Goal: Task Accomplishment & Management: Use online tool/utility

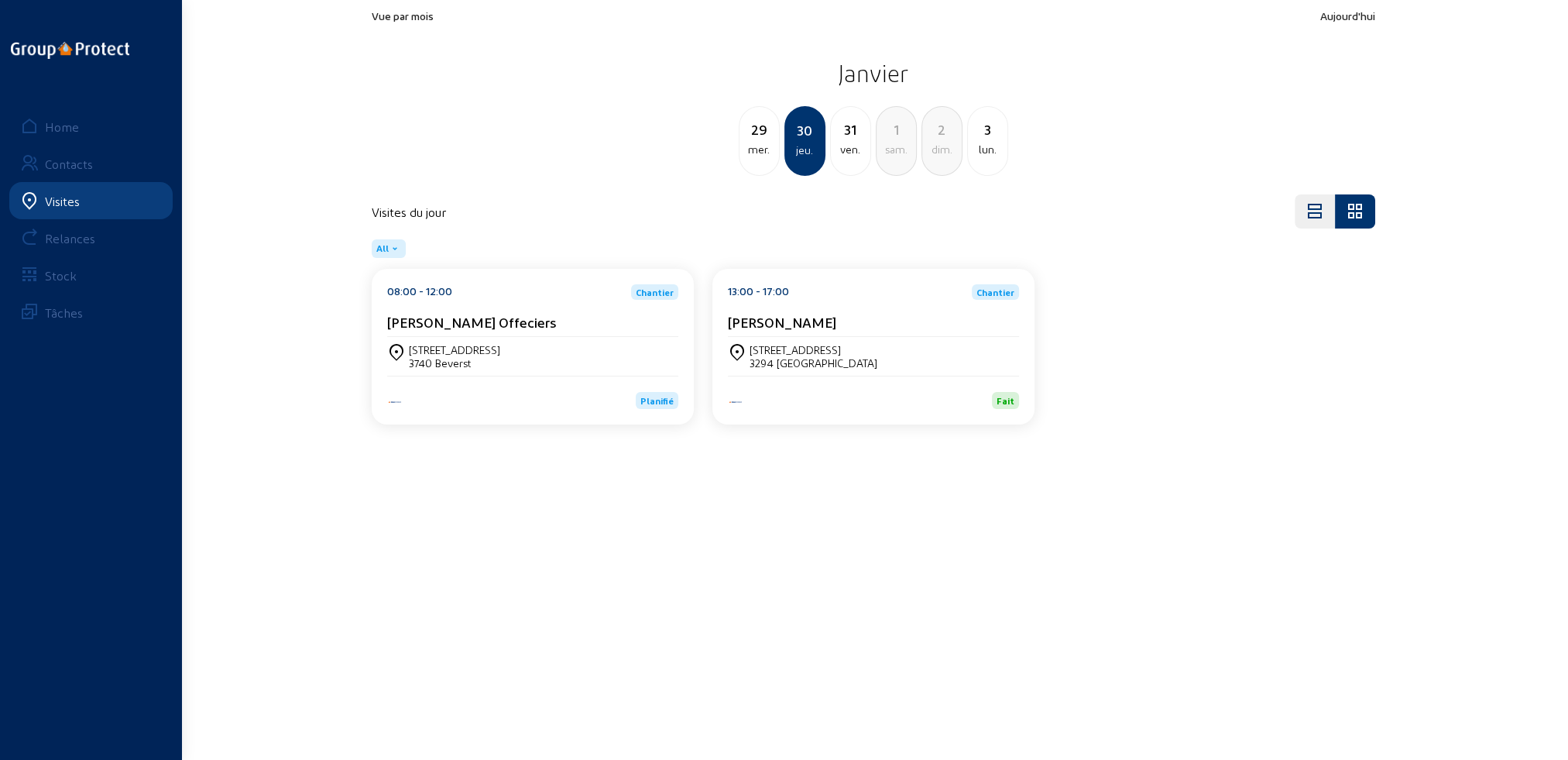
click at [56, 200] on div "Visites" at bounding box center [62, 201] width 35 height 15
click at [63, 127] on div "Home" at bounding box center [61, 126] width 34 height 15
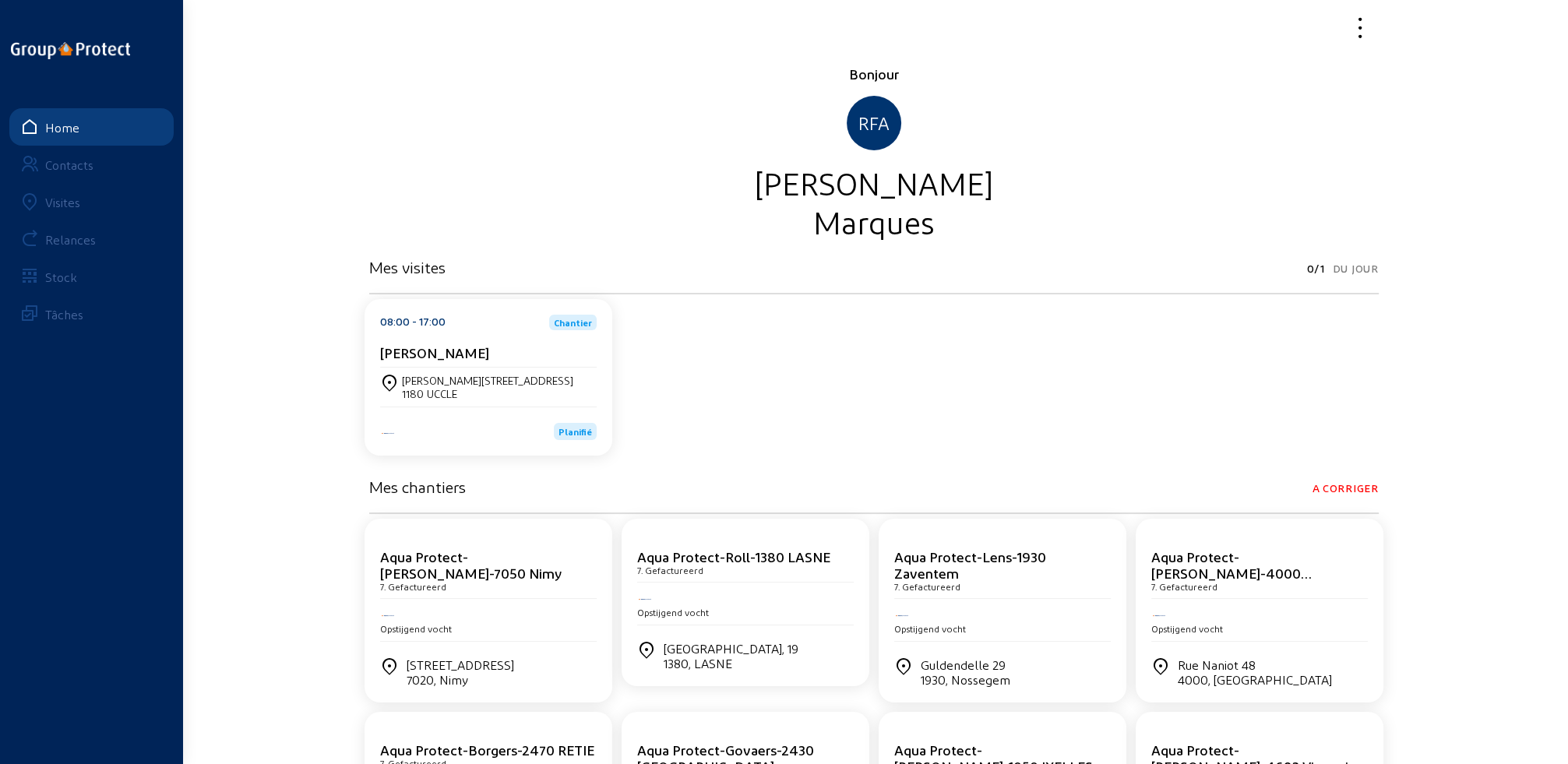
click at [53, 202] on div "Visites" at bounding box center [62, 202] width 35 height 15
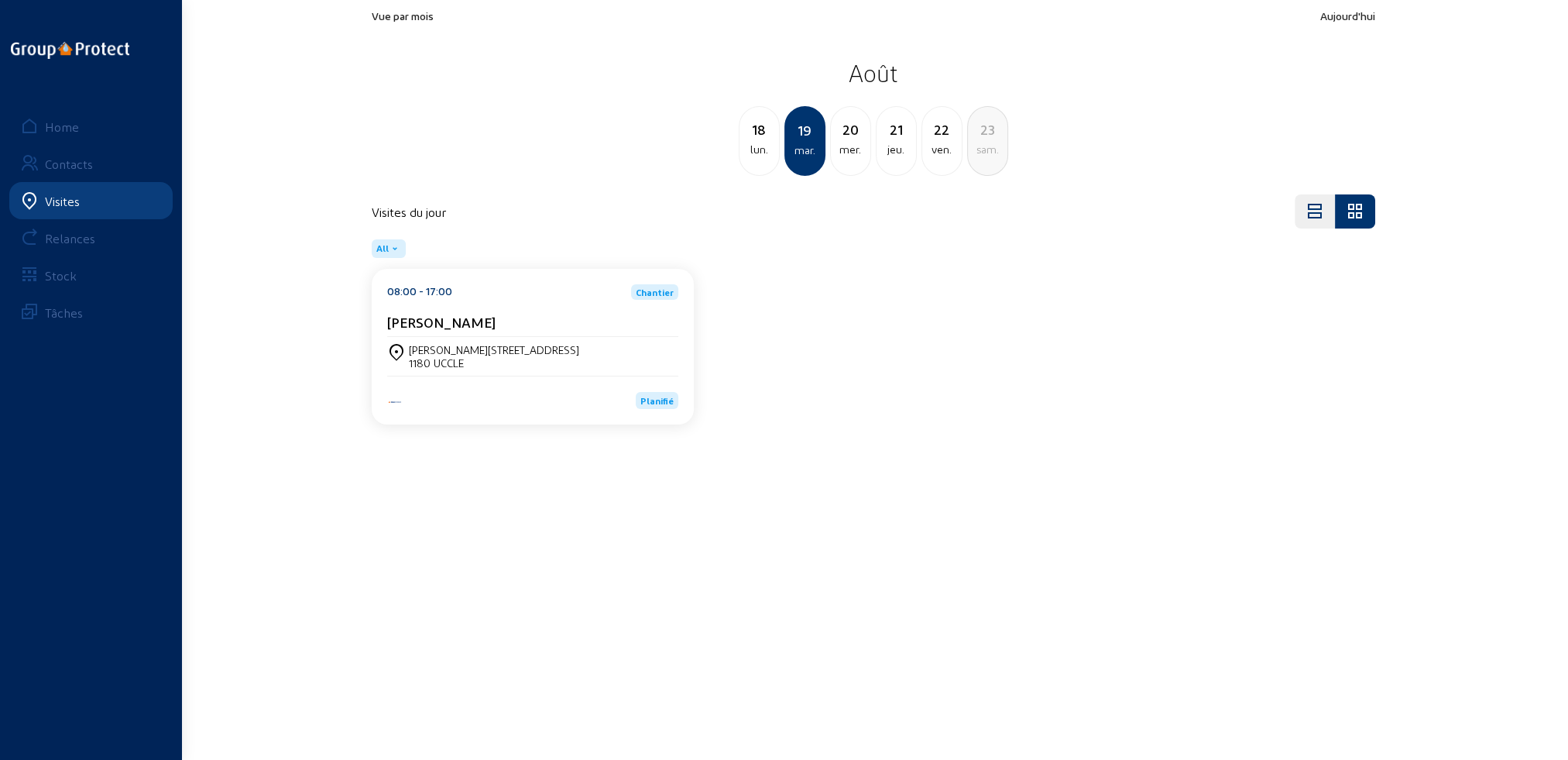
click at [502, 355] on div "[PERSON_NAME][STREET_ADDRESS]" at bounding box center [494, 350] width 171 height 14
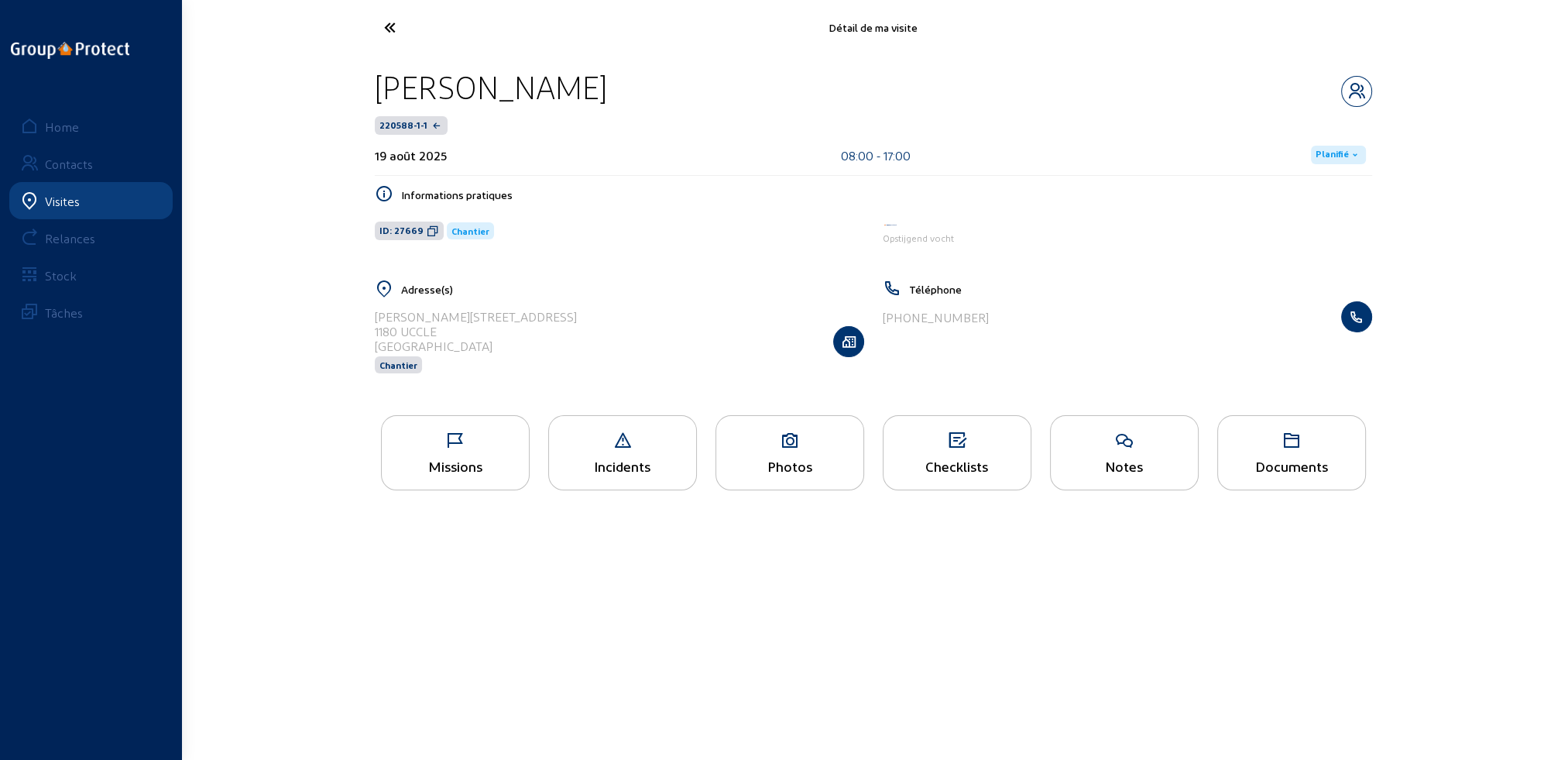
click at [484, 449] on div "Missions" at bounding box center [455, 453] width 148 height 76
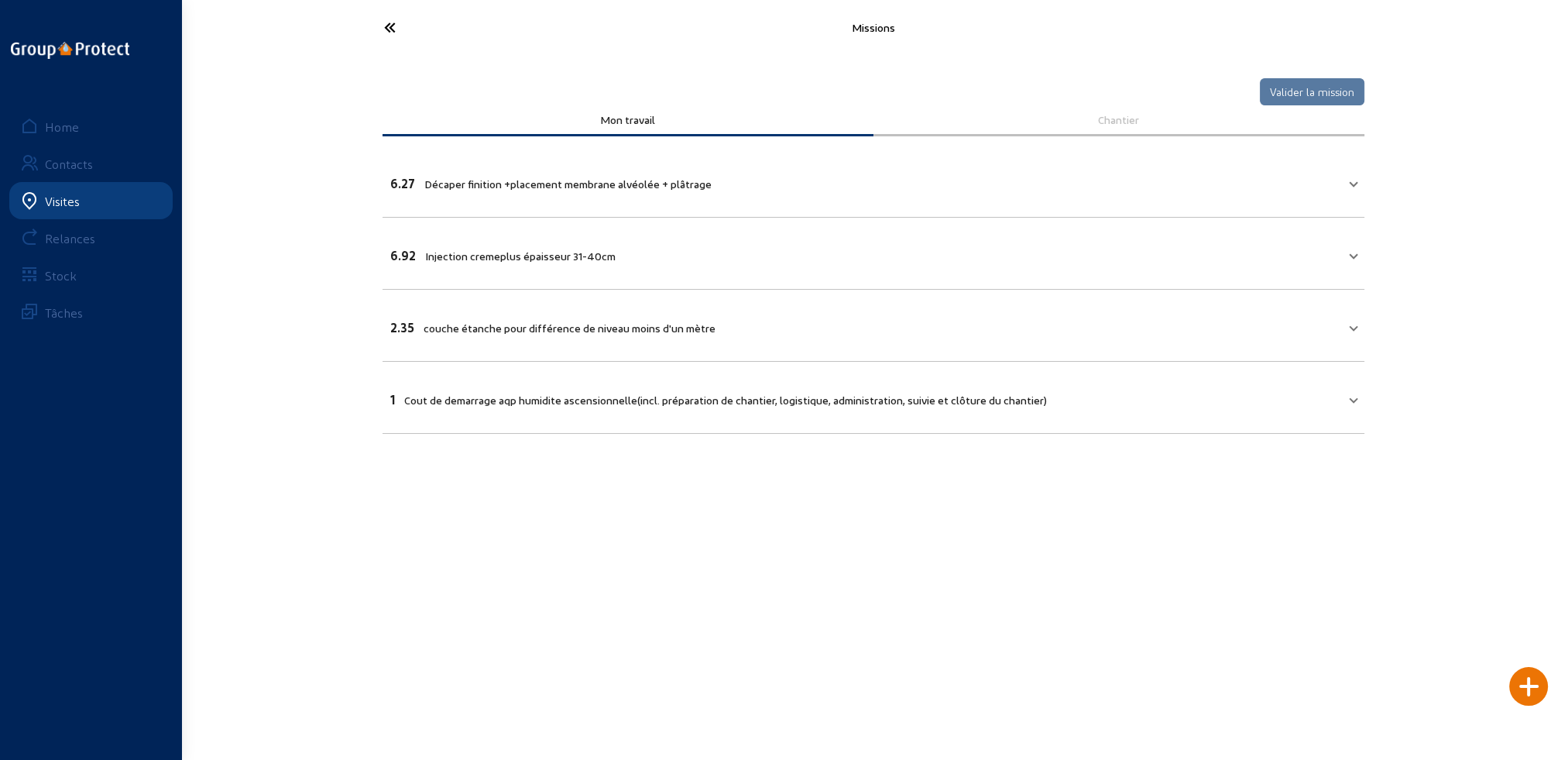
click at [385, 25] on icon at bounding box center [447, 27] width 142 height 27
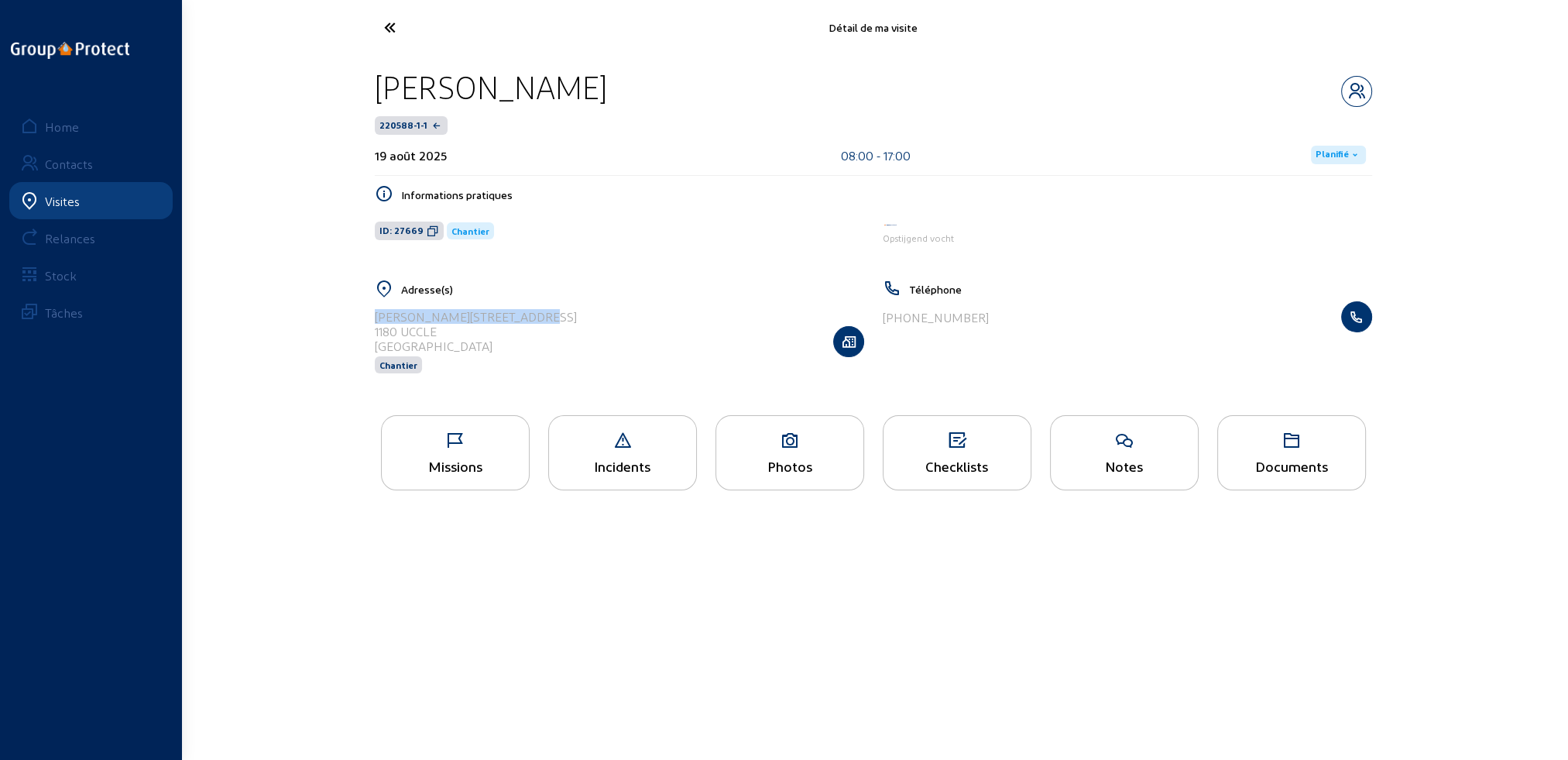
drag, startPoint x: 389, startPoint y: 316, endPoint x: 536, endPoint y: 313, distance: 147.0
click at [536, 313] on div "Guillaume Herinckxlaan, 58 1180 UCCLE Belgique Chantier" at bounding box center [619, 341] width 489 height 79
copy div "[PERSON_NAME][STREET_ADDRESS]"
drag, startPoint x: 372, startPoint y: 329, endPoint x: 448, endPoint y: 332, distance: 76.1
click at [448, 332] on div "Adresse(s) Guillaume Herinckxlaan, 58 1180 UCCLE Belgique Chantier" at bounding box center [619, 335] width 508 height 113
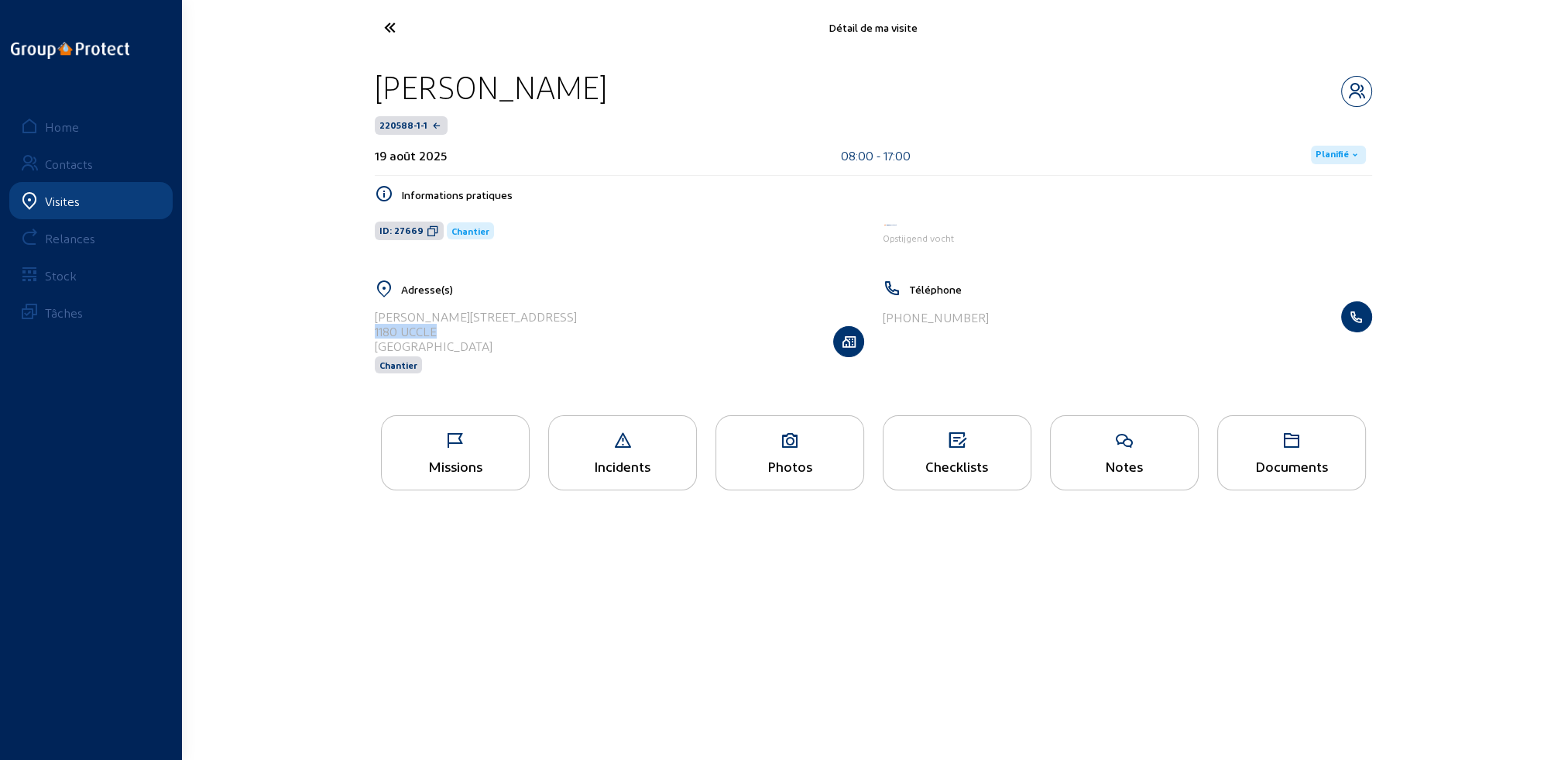
copy div "1180 UCCLE"
drag, startPoint x: 376, startPoint y: 80, endPoint x: 578, endPoint y: 95, distance: 202.6
click at [578, 95] on div "[PERSON_NAME]" at bounding box center [873, 87] width 997 height 40
copy div "[PERSON_NAME]"
click at [780, 459] on div "Photos" at bounding box center [790, 465] width 147 height 16
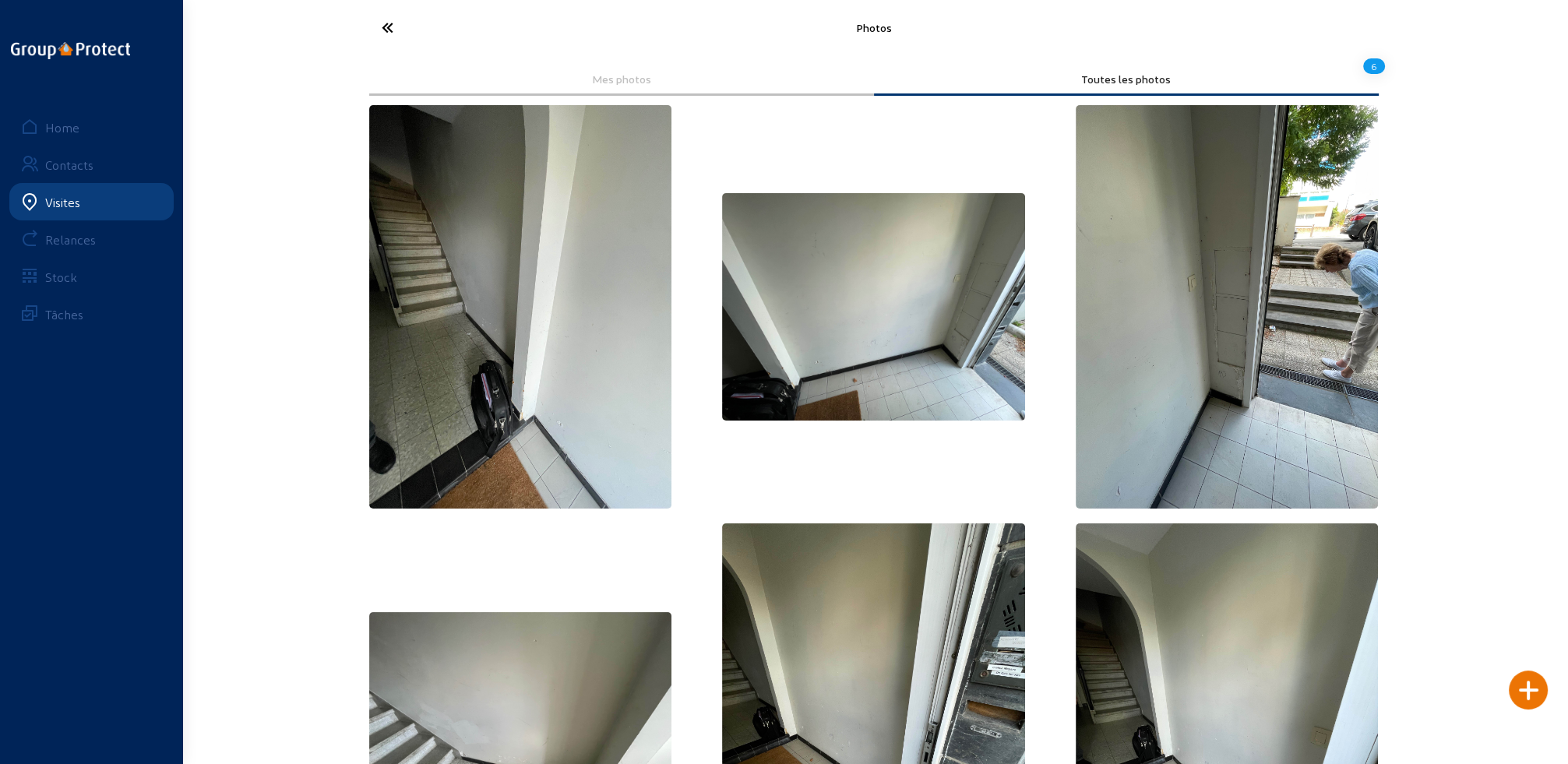
scroll to position [185, 0]
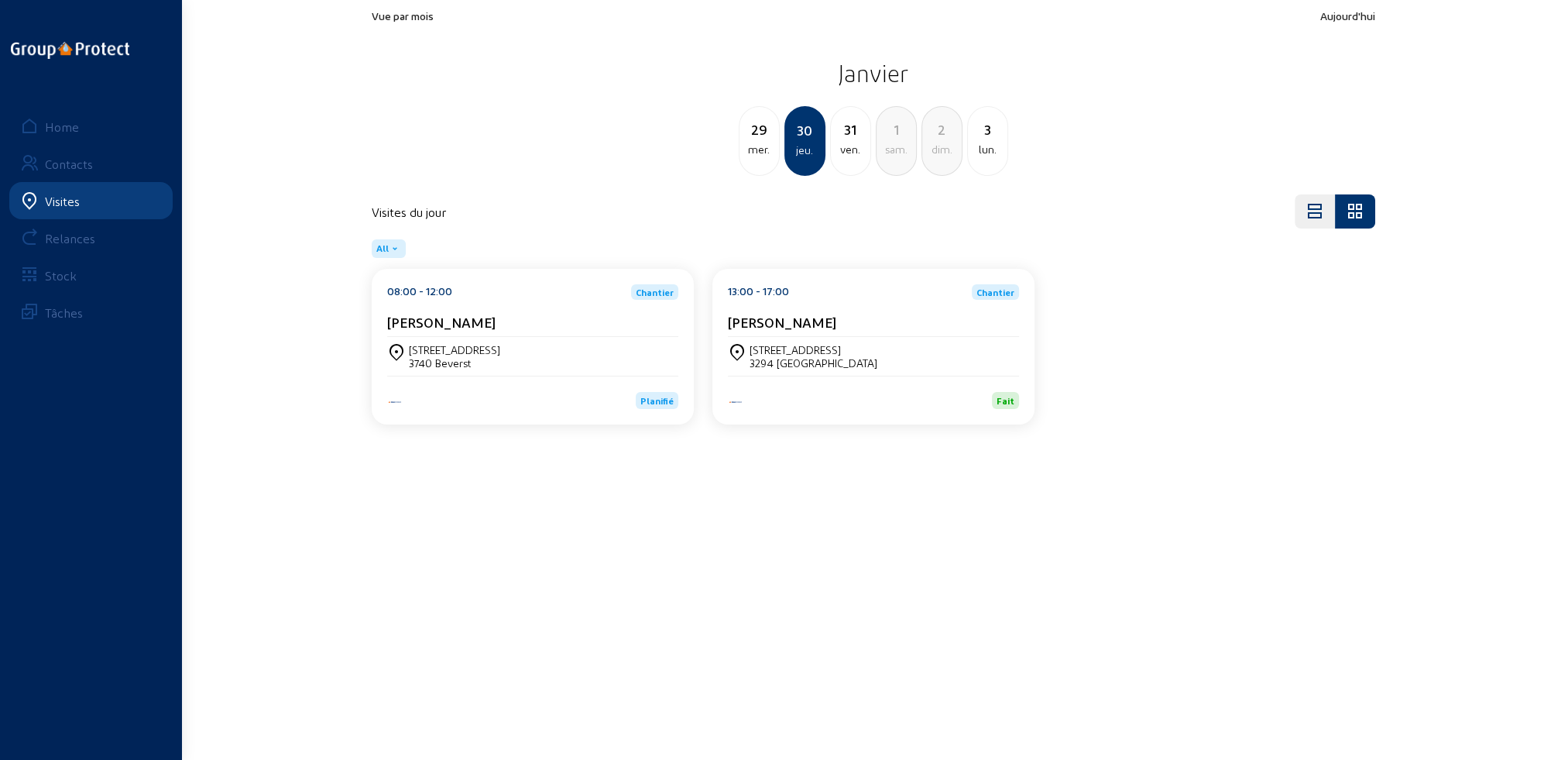
click at [78, 201] on div "Visites" at bounding box center [62, 201] width 35 height 15
click at [58, 127] on div "Home" at bounding box center [61, 126] width 34 height 15
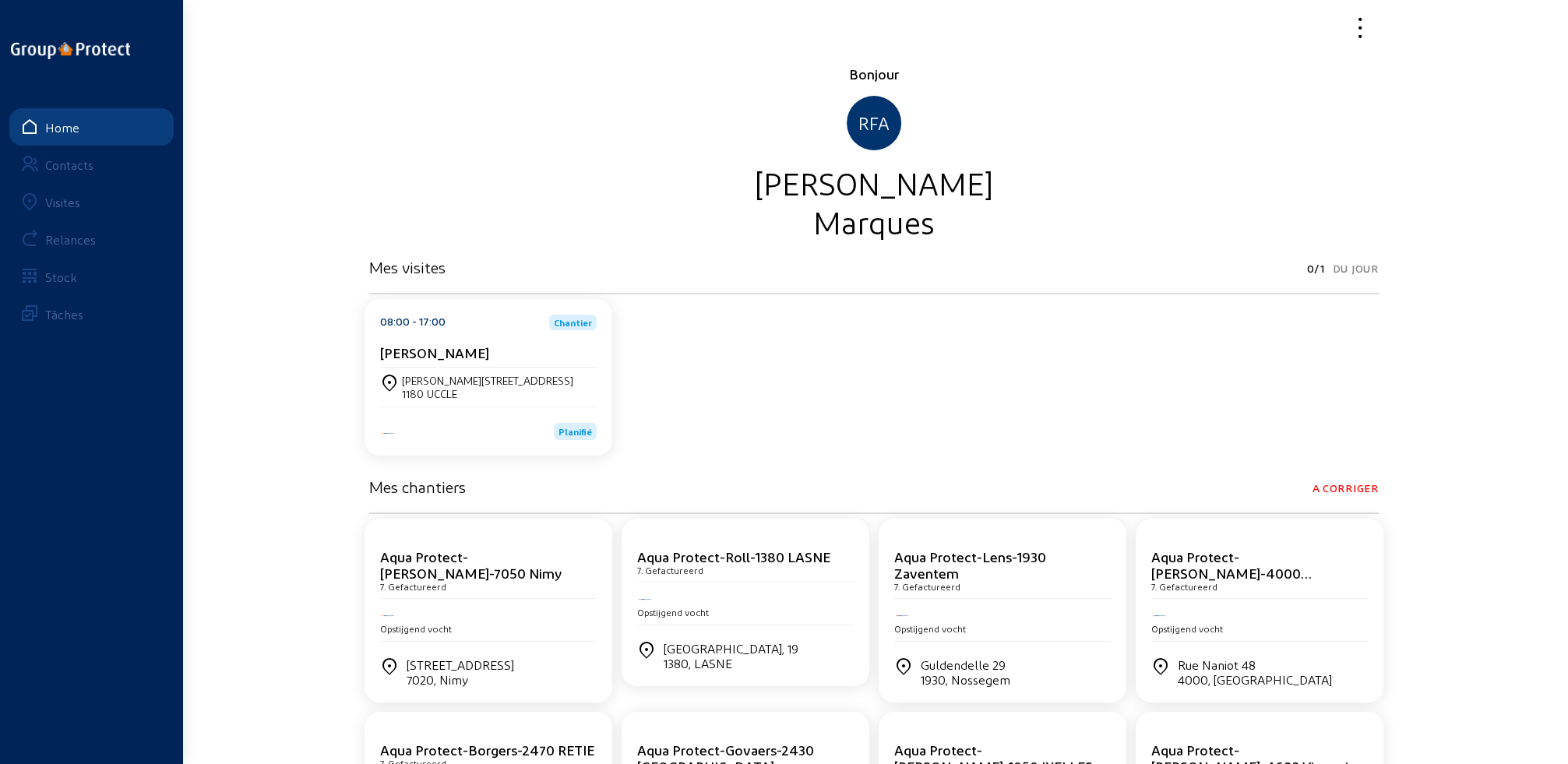
click at [72, 206] on div "Visites" at bounding box center [62, 202] width 35 height 15
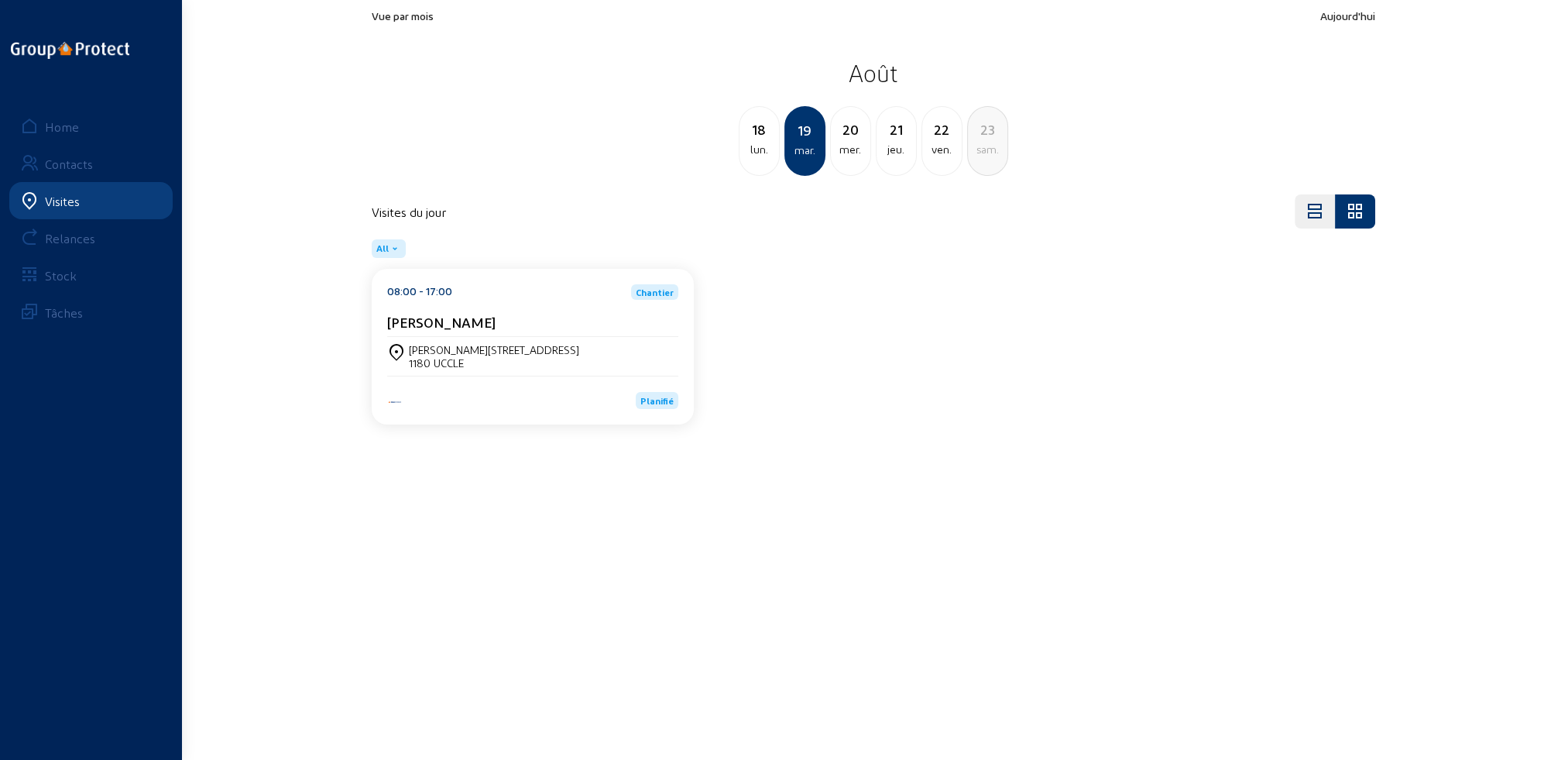
click at [505, 361] on div "1180 UCCLE" at bounding box center [494, 364] width 171 height 14
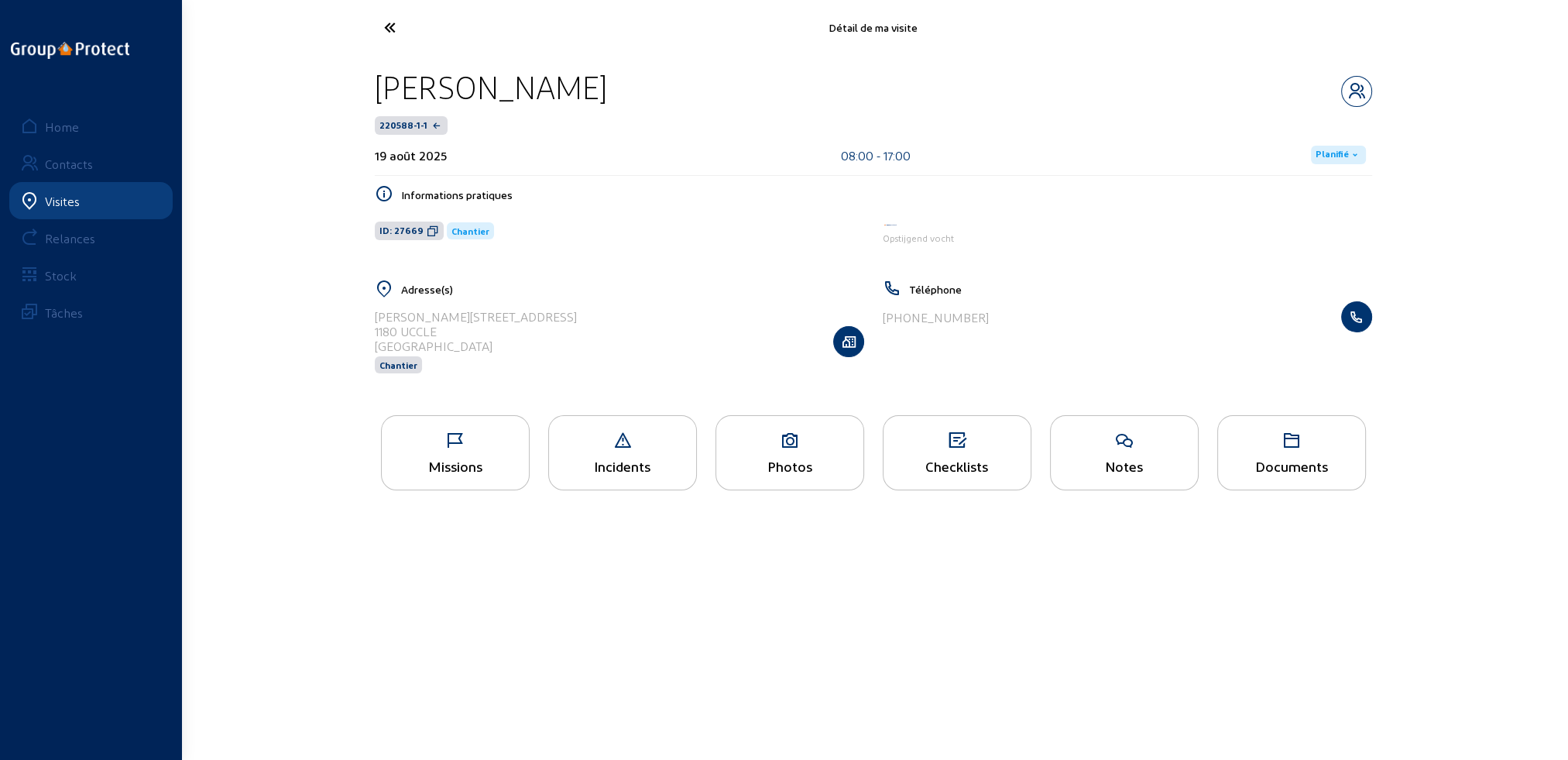
click at [1285, 453] on div "Documents" at bounding box center [1291, 453] width 148 height 76
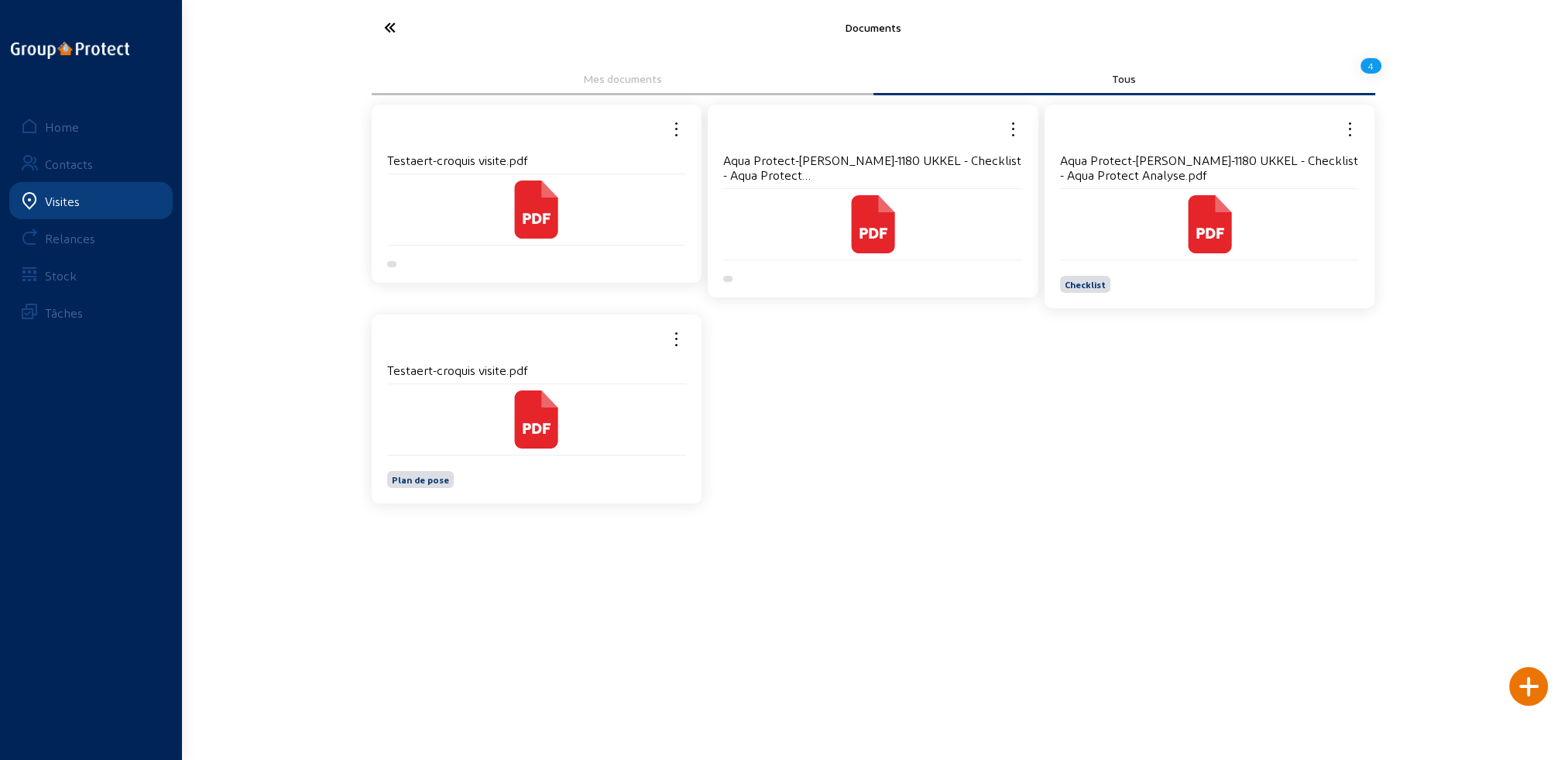
click at [437, 375] on h4 "Testaert-croquis visite.pdf" at bounding box center [537, 369] width 299 height 15
click at [538, 238] on icon at bounding box center [536, 209] width 44 height 58
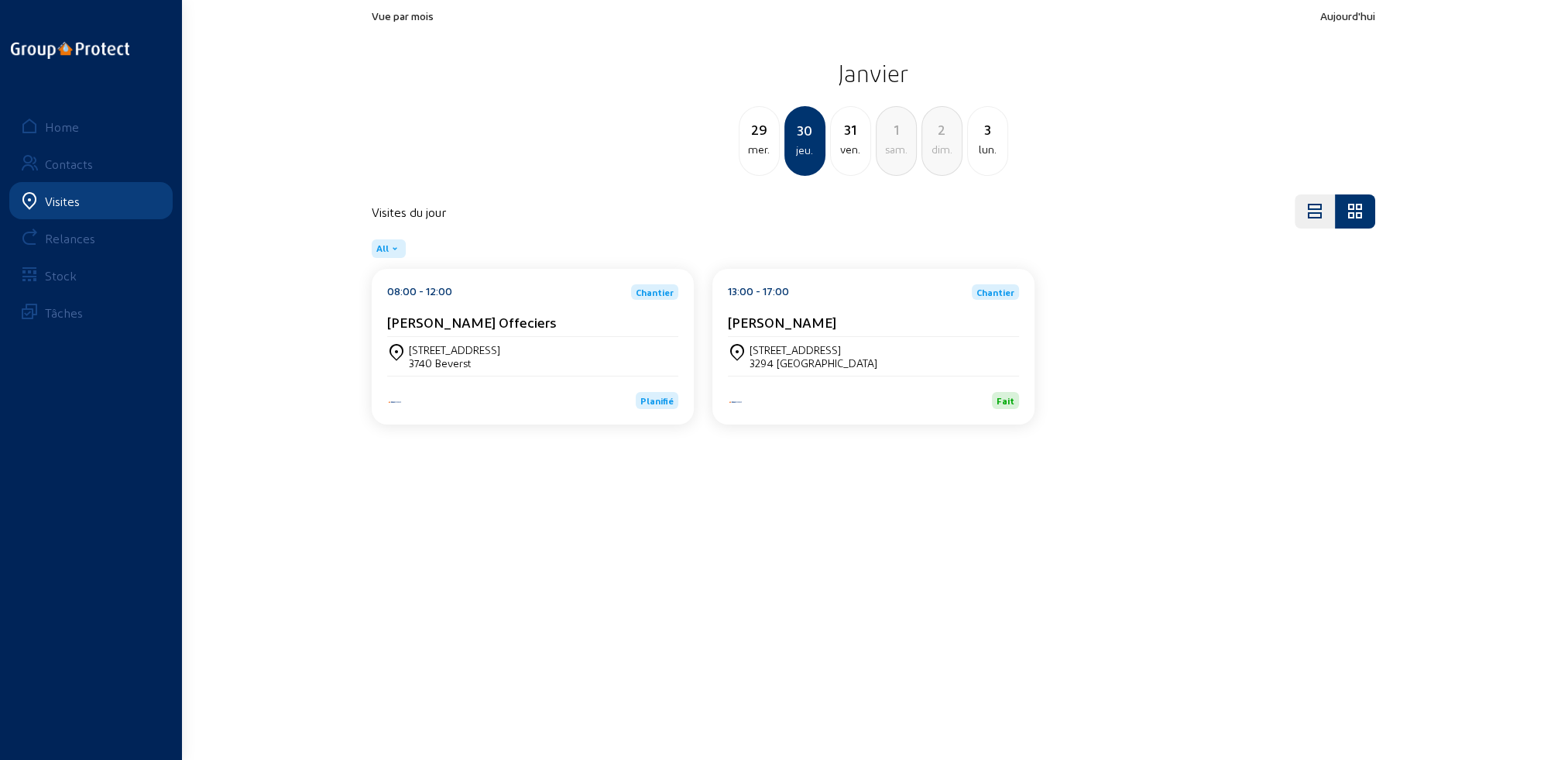
click at [52, 199] on div "Visites" at bounding box center [62, 201] width 35 height 15
click at [65, 126] on div "Home" at bounding box center [61, 126] width 34 height 15
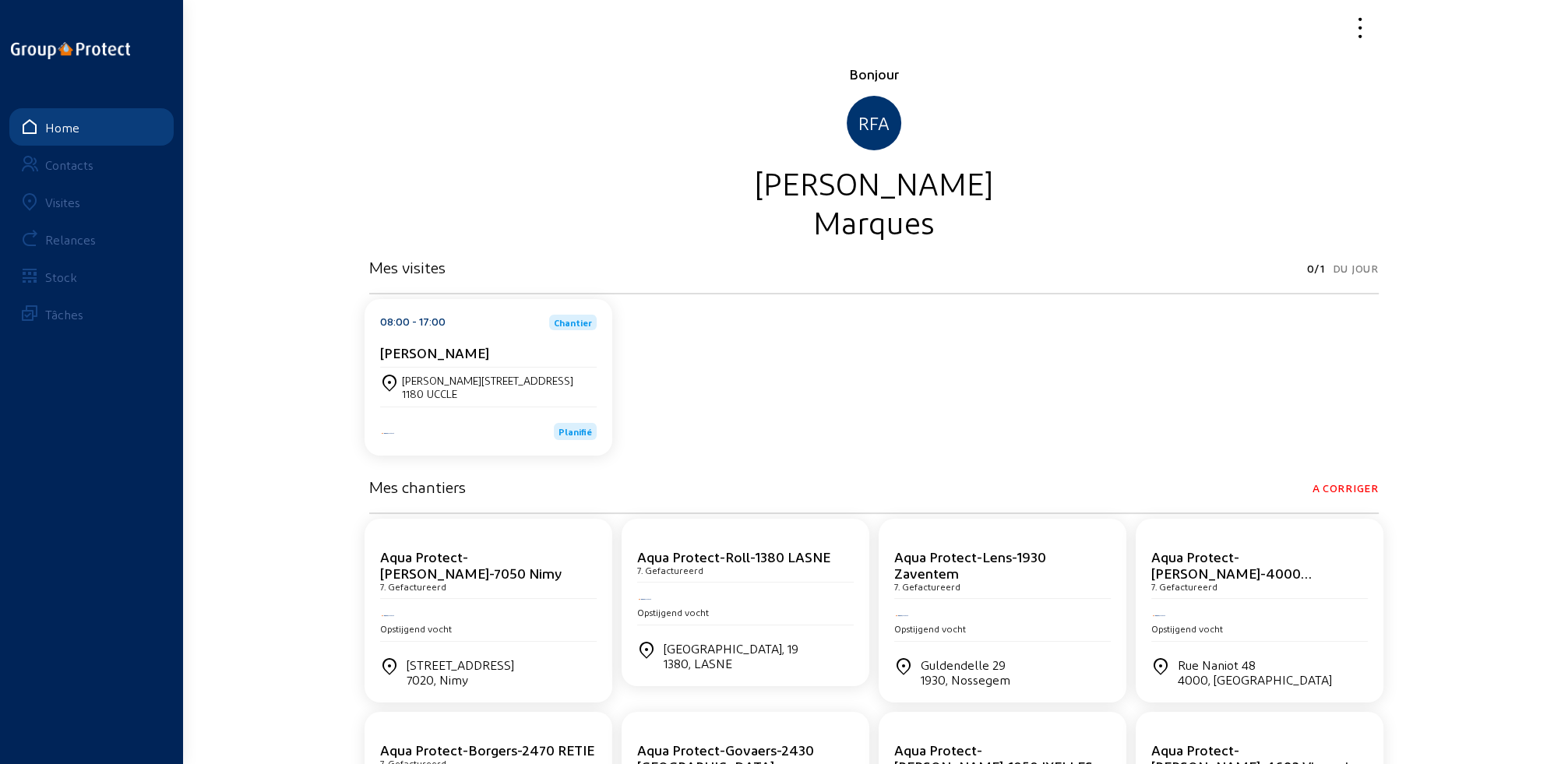
click at [60, 203] on div "Visites" at bounding box center [62, 202] width 35 height 15
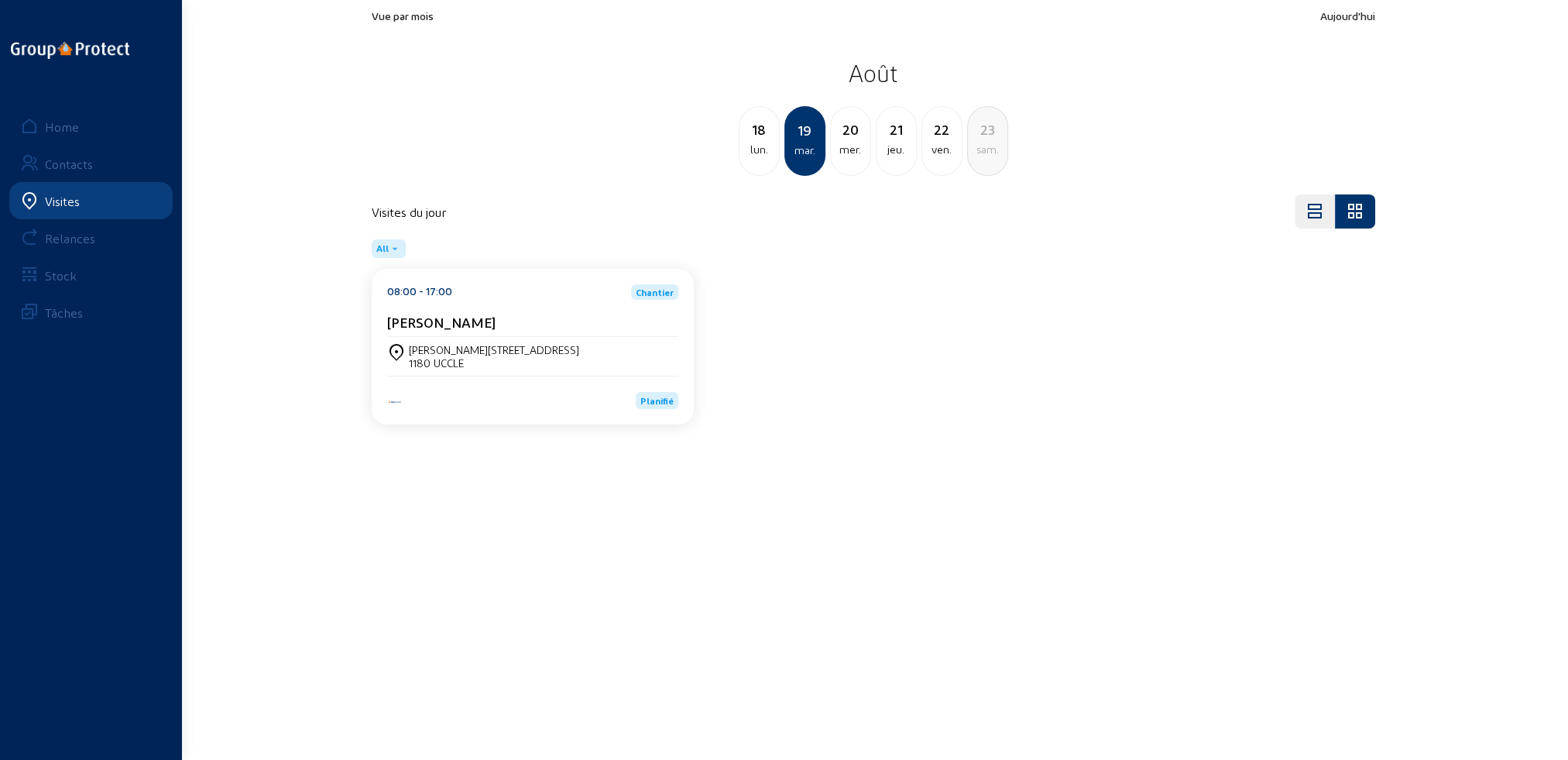
click at [503, 355] on div "[PERSON_NAME][STREET_ADDRESS]" at bounding box center [494, 350] width 171 height 14
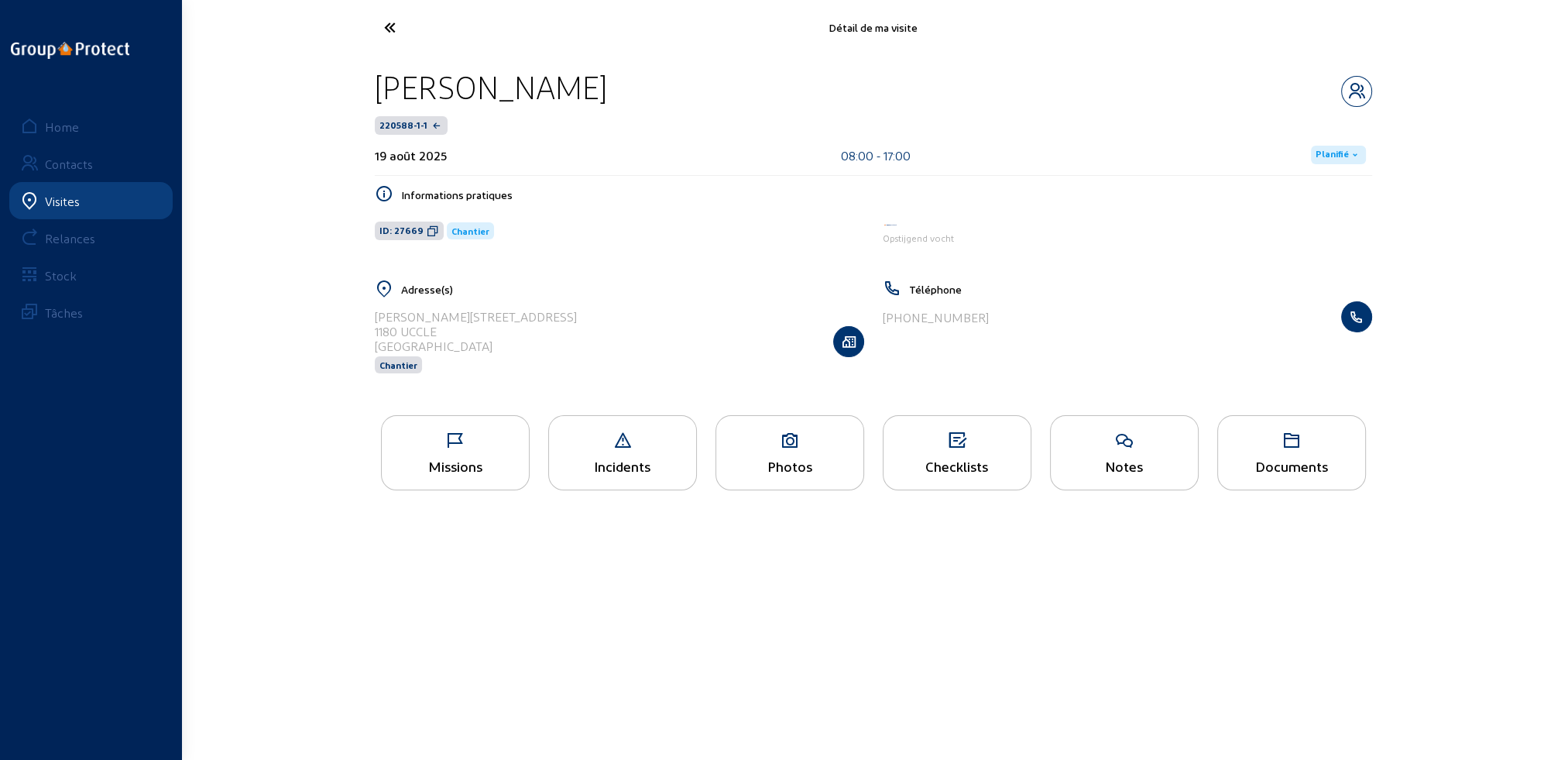
click at [465, 450] on div "Missions" at bounding box center [455, 453] width 148 height 76
